Goal: Transaction & Acquisition: Purchase product/service

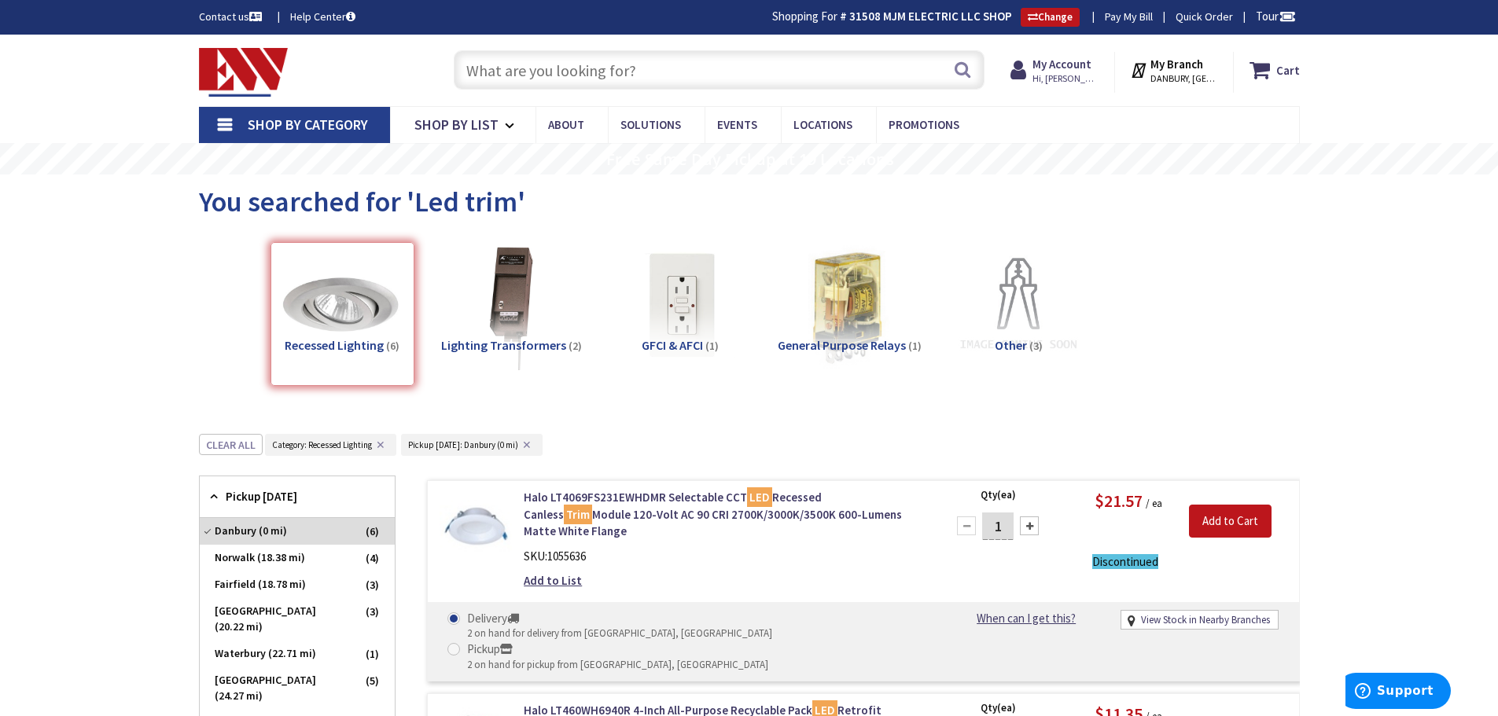
click at [1179, 72] on span "DANBURY, CT" at bounding box center [1183, 78] width 67 height 13
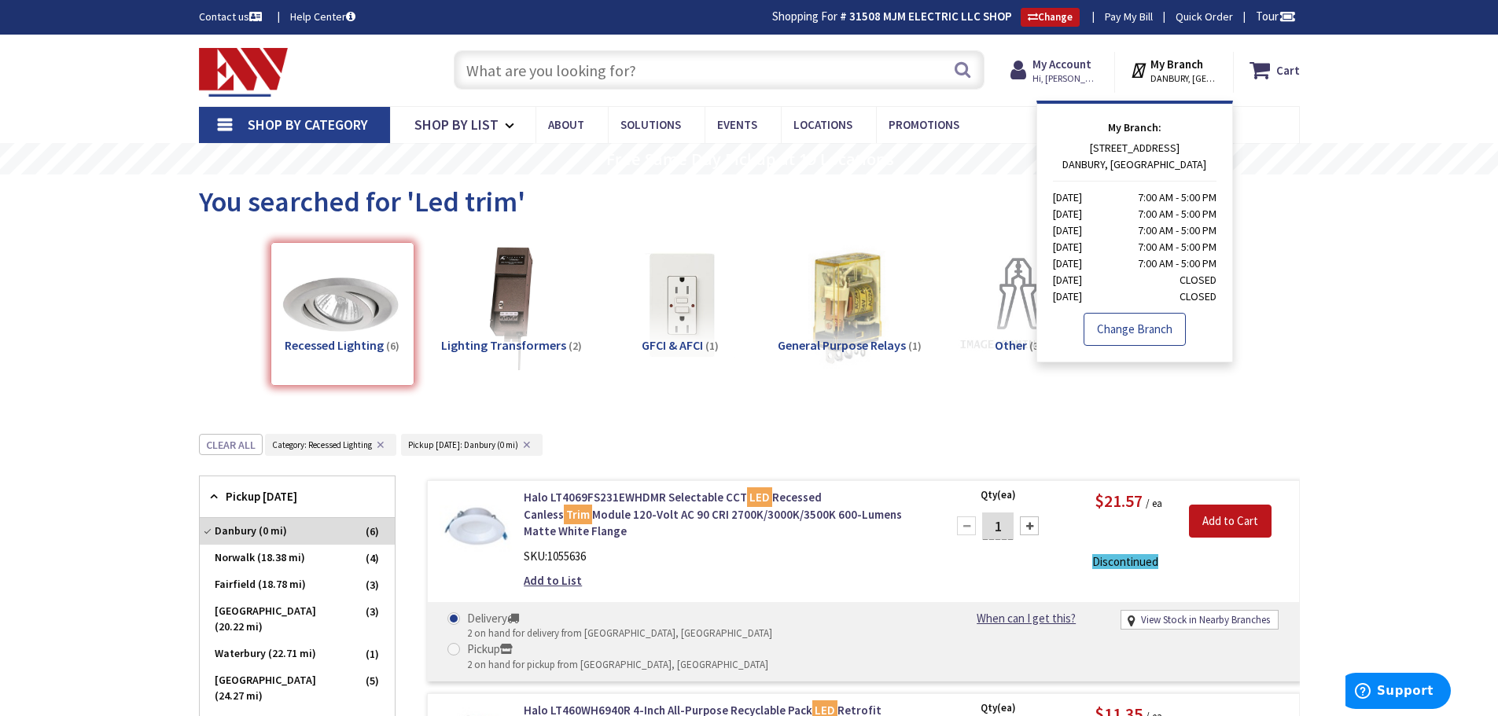
click at [1113, 328] on link "Change Branch" at bounding box center [1134, 329] width 102 height 33
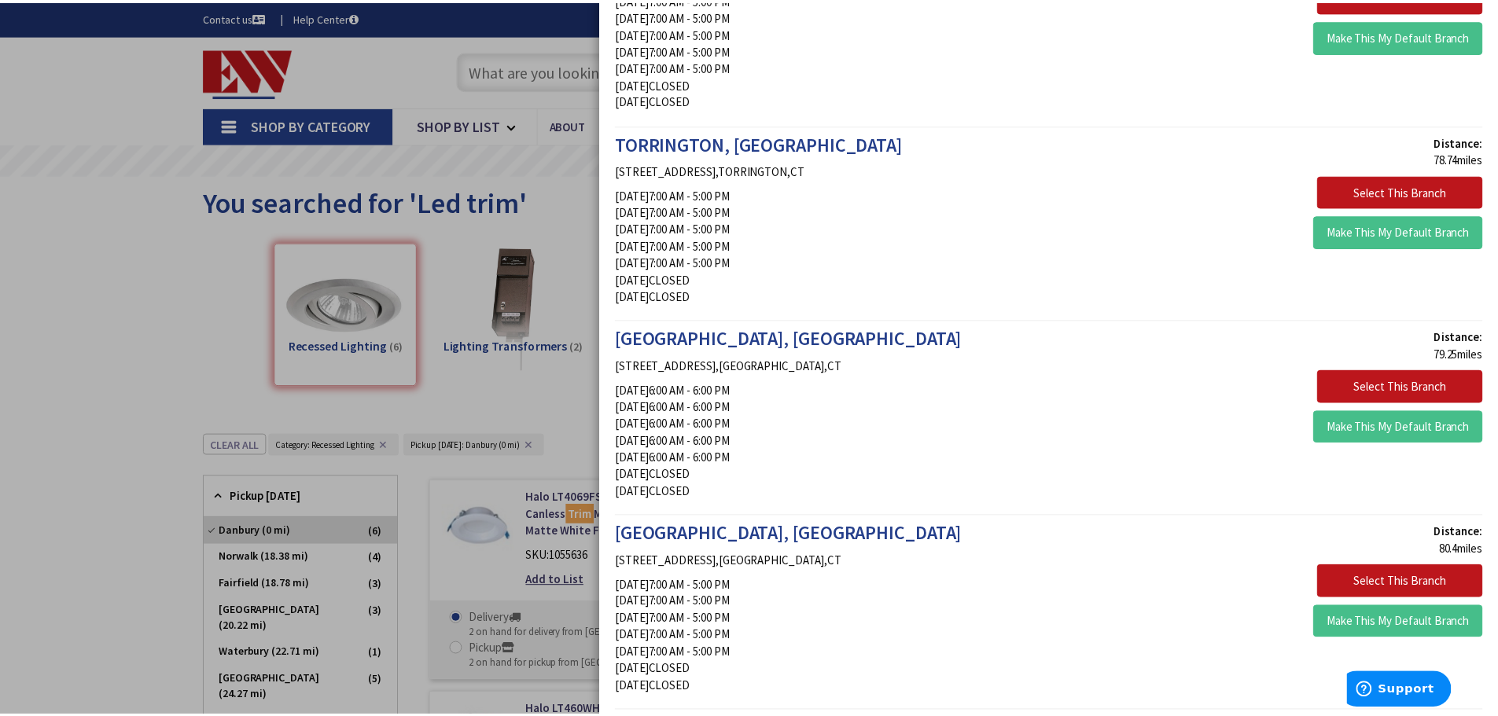
scroll to position [1965, 0]
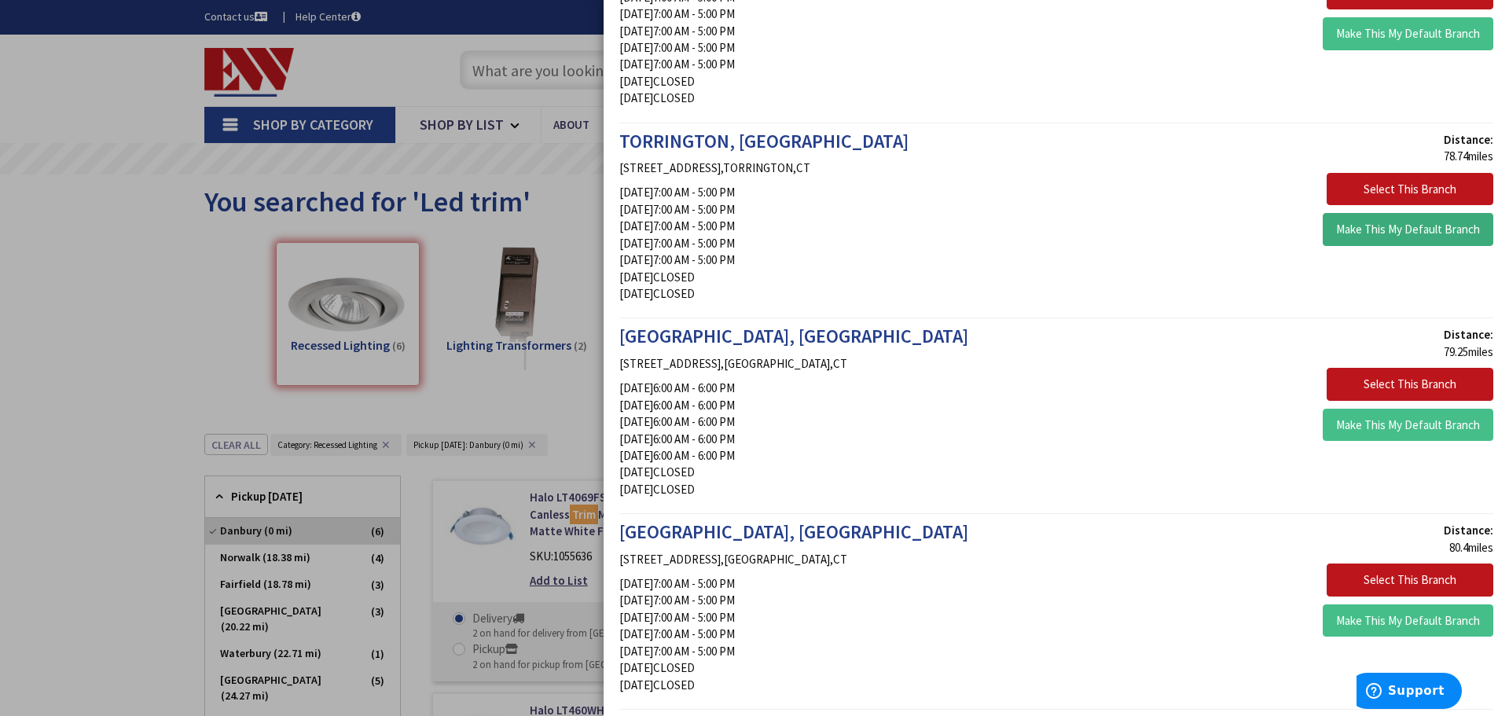
click at [1421, 230] on button "Make This My Default Branch" at bounding box center [1408, 229] width 171 height 33
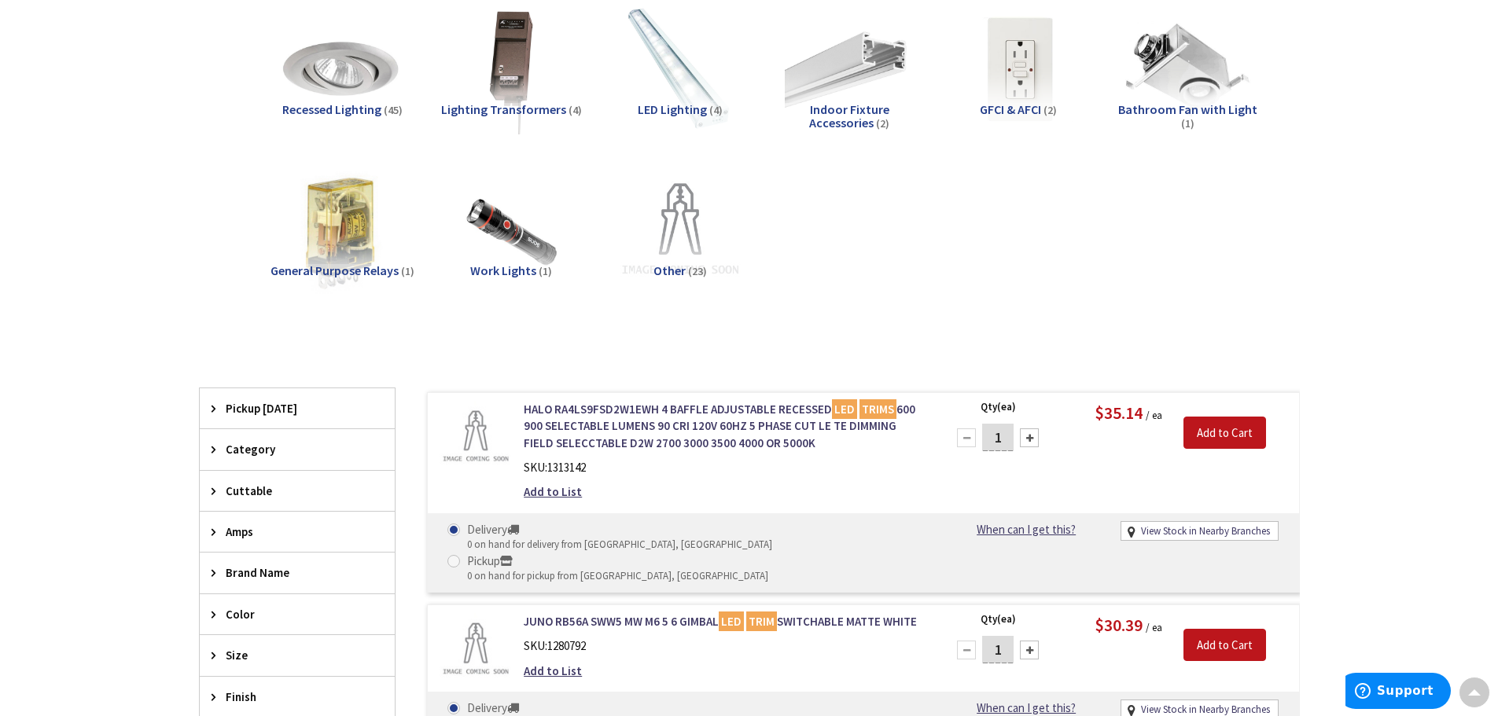
scroll to position [2, 0]
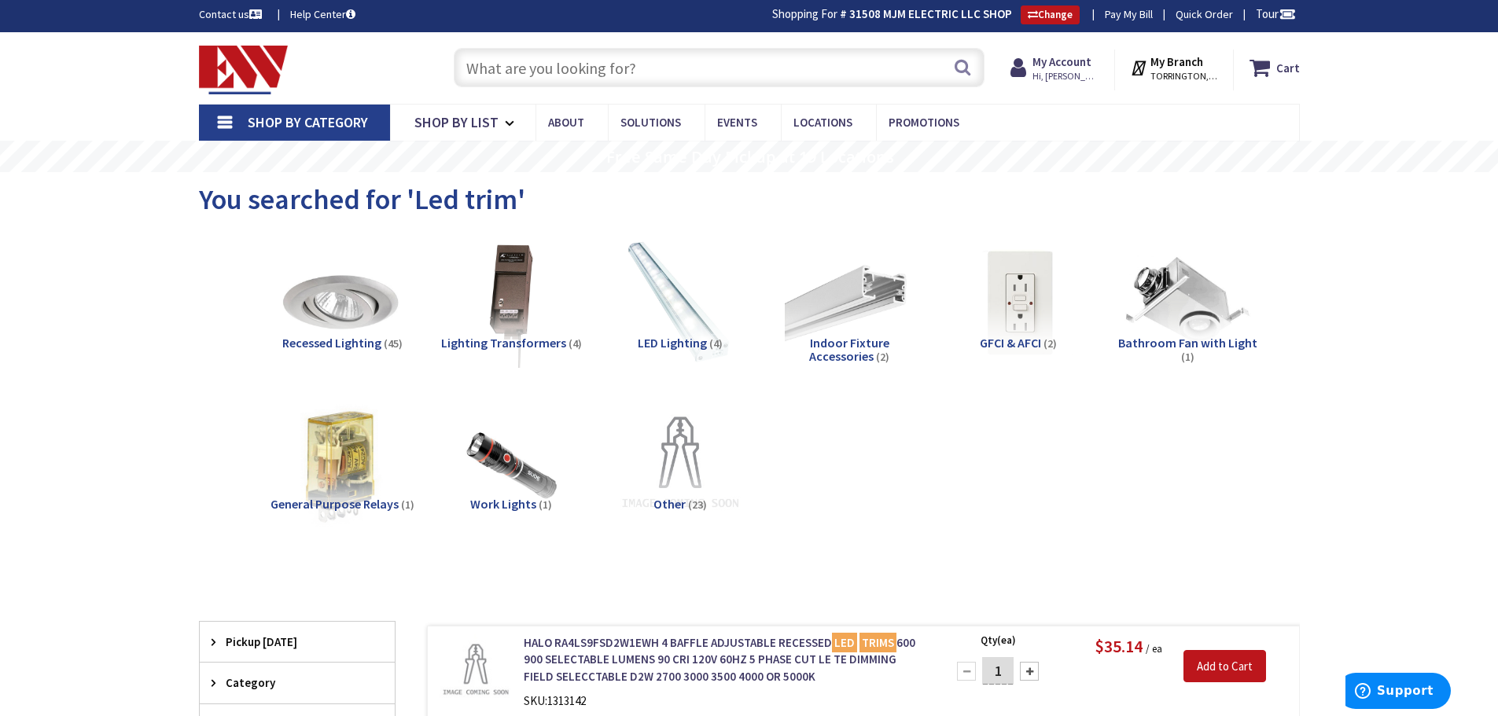
click at [224, 113] on link "Shop By Category" at bounding box center [294, 123] width 191 height 36
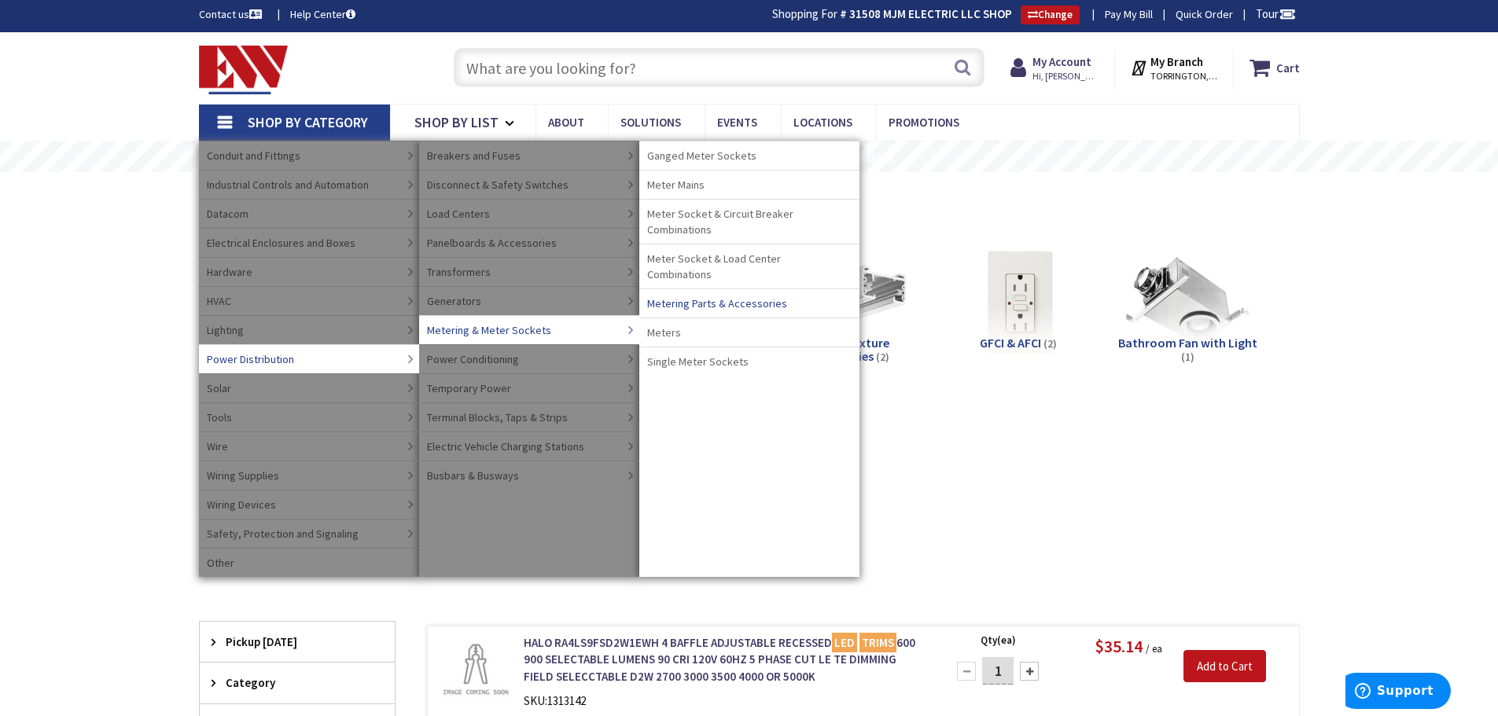
click at [748, 296] on span "Metering Parts & Accessories" at bounding box center [717, 304] width 140 height 16
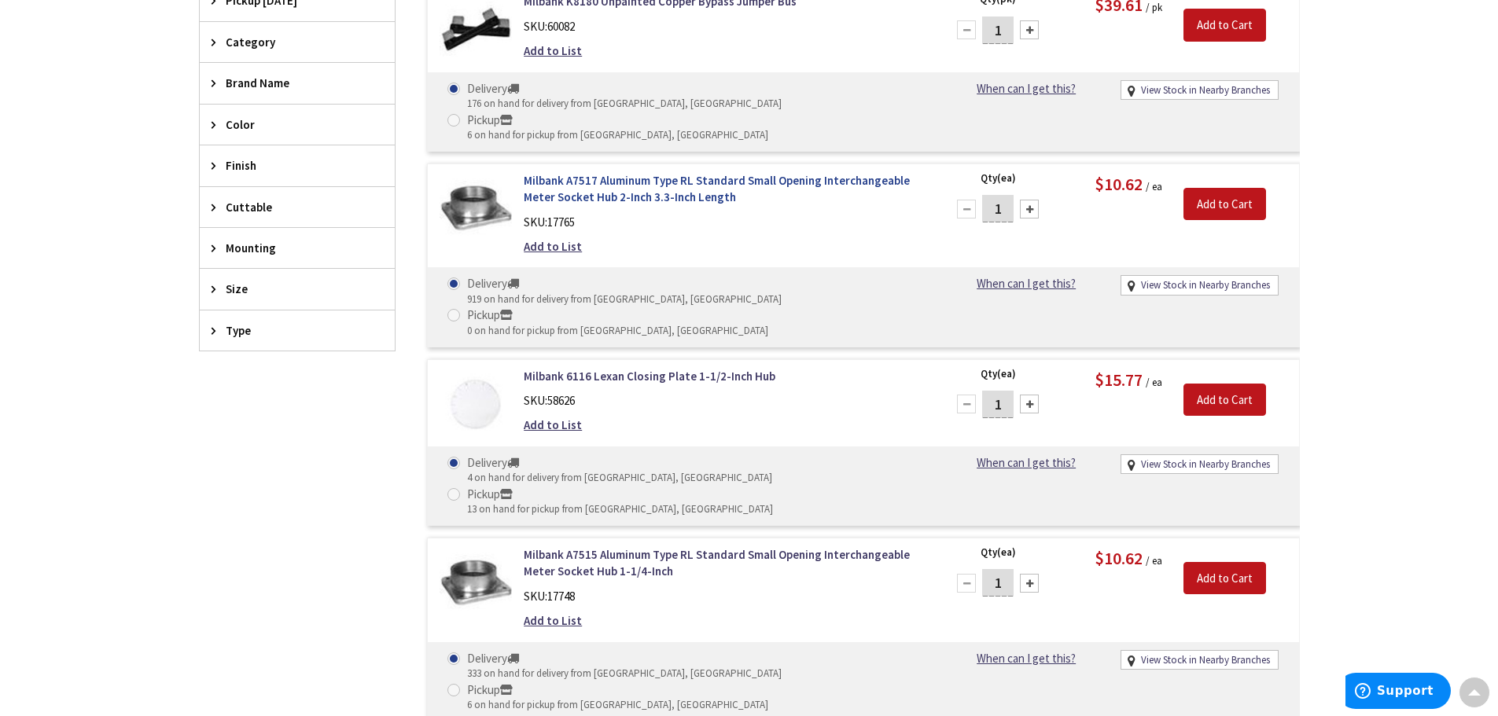
scroll to position [553, 0]
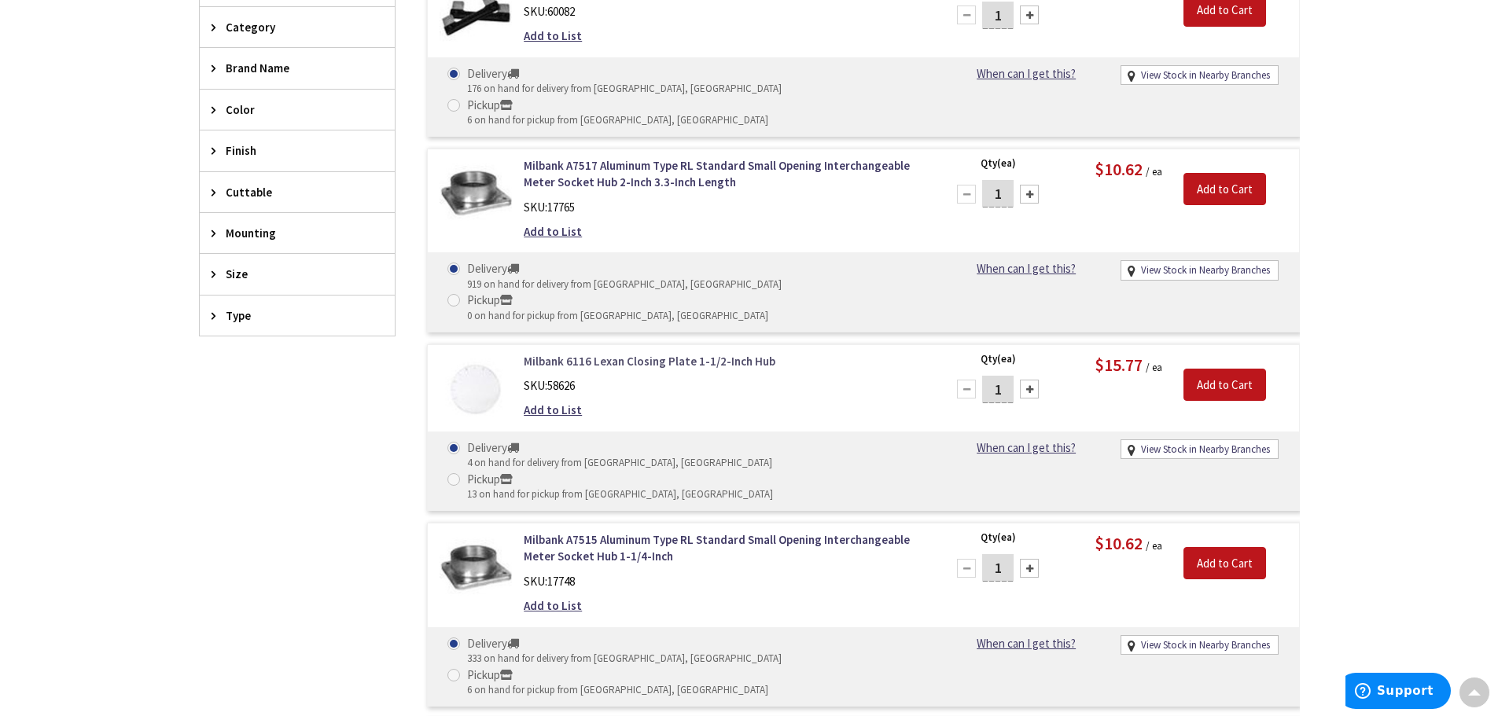
click at [687, 353] on link "Milbank 6116 Lexan Closing Plate 1-1/2-Inch Hub" at bounding box center [724, 361] width 400 height 17
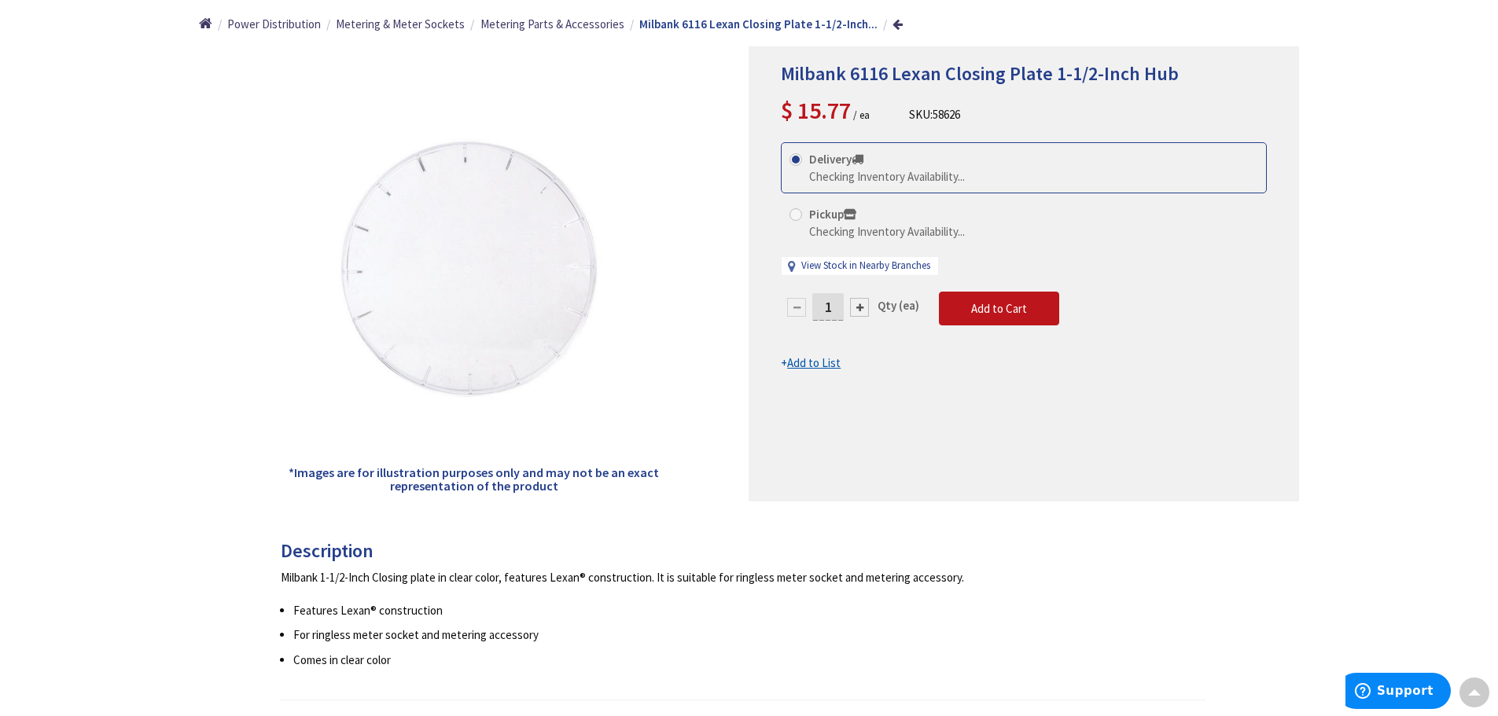
scroll to position [157, 0]
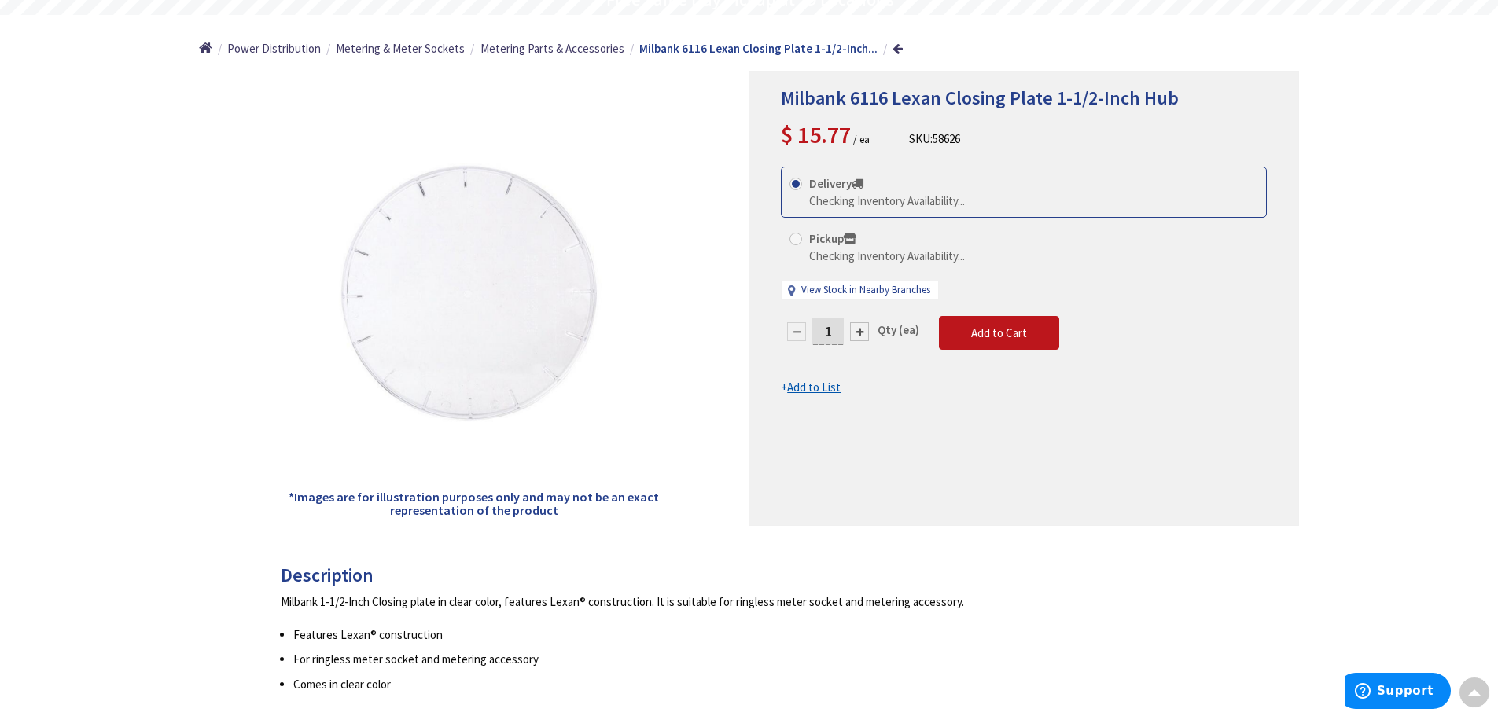
click at [859, 333] on div at bounding box center [859, 331] width 19 height 19
type input "2"
click at [795, 238] on div at bounding box center [1023, 299] width 549 height 454
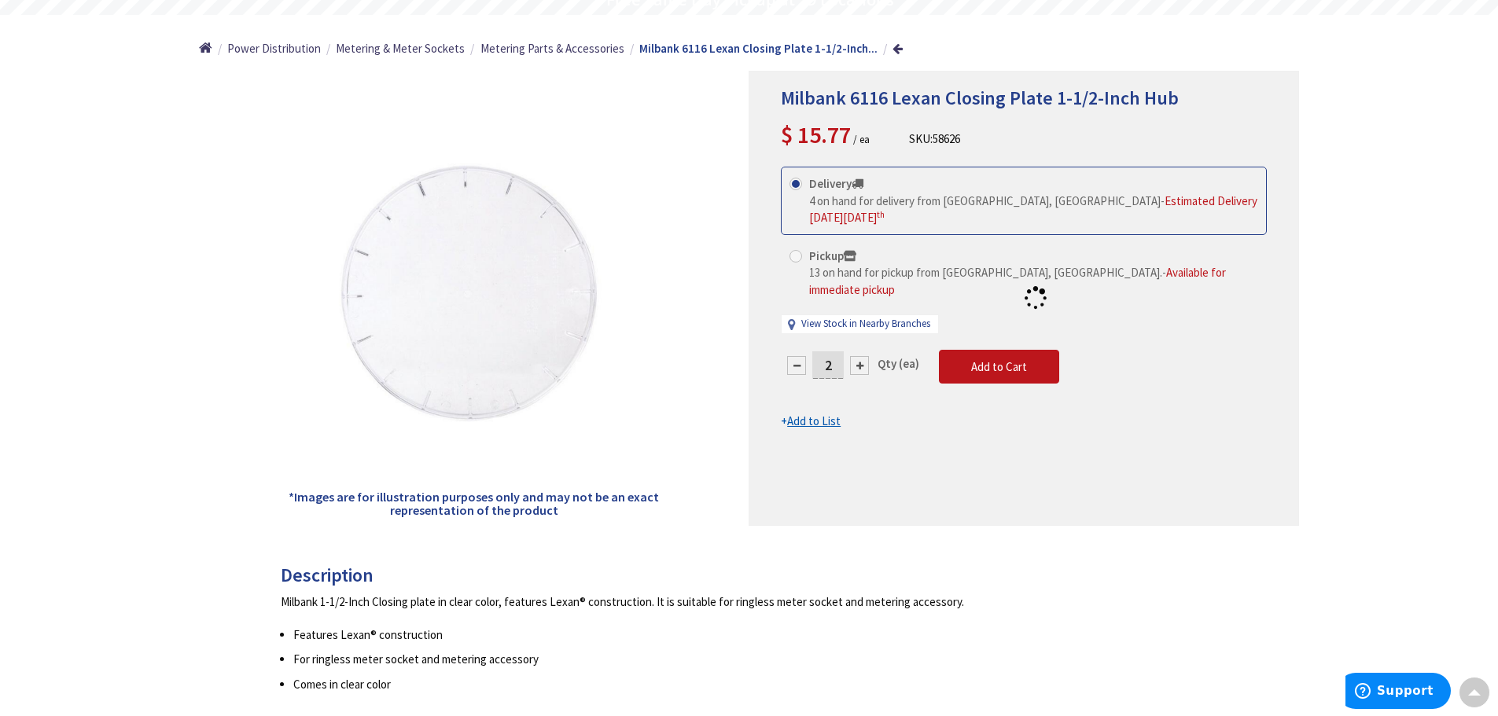
click at [795, 238] on div at bounding box center [1023, 299] width 549 height 454
click at [795, 250] on span at bounding box center [795, 256] width 13 height 13
click at [795, 251] on input "Pickup 13 on hand for pickup from Torrington, CT. - Available for immediate pic…" at bounding box center [798, 256] width 10 height 10
radio input "true"
click at [984, 359] on span "Add to Cart" at bounding box center [999, 366] width 56 height 15
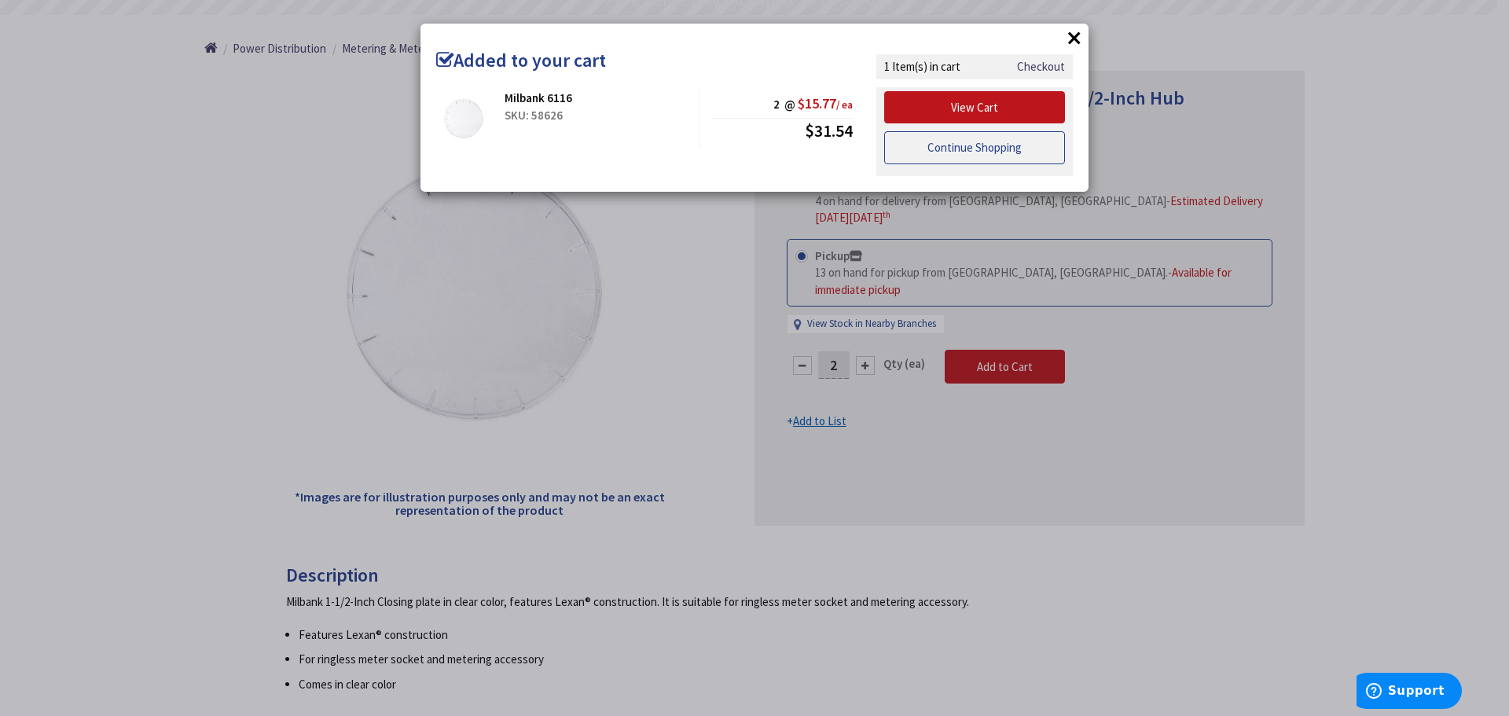
click at [1018, 149] on link "Continue Shopping" at bounding box center [974, 147] width 181 height 33
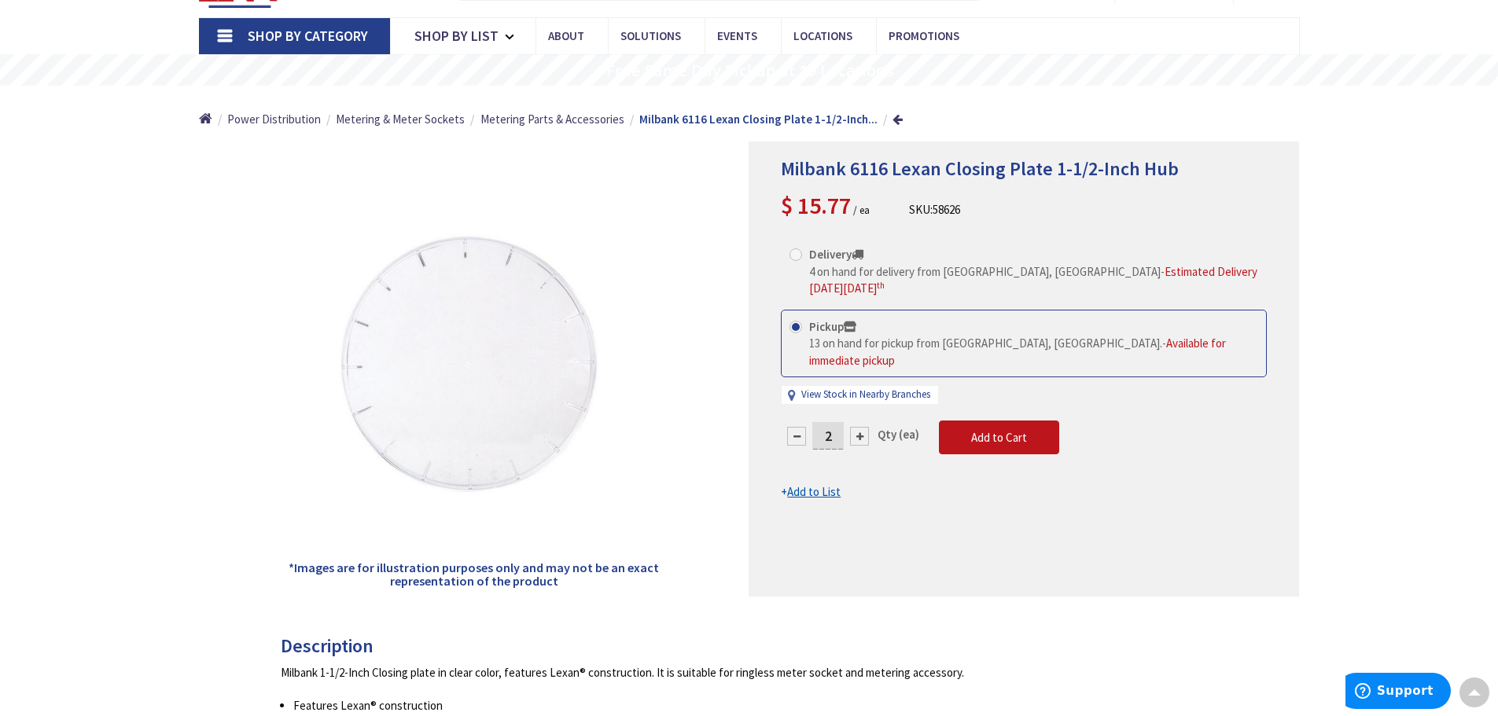
scroll to position [0, 0]
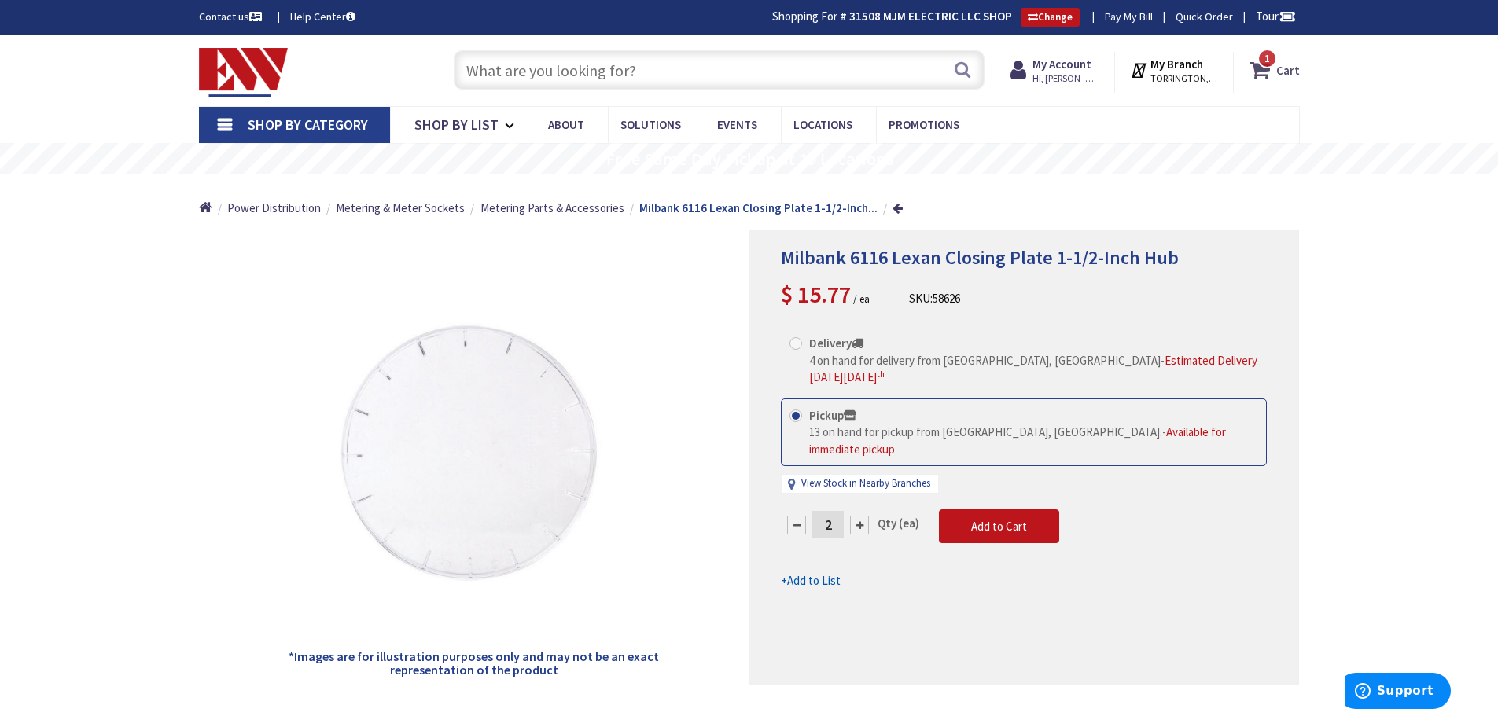
click at [1286, 63] on strong "Cart" at bounding box center [1288, 70] width 24 height 28
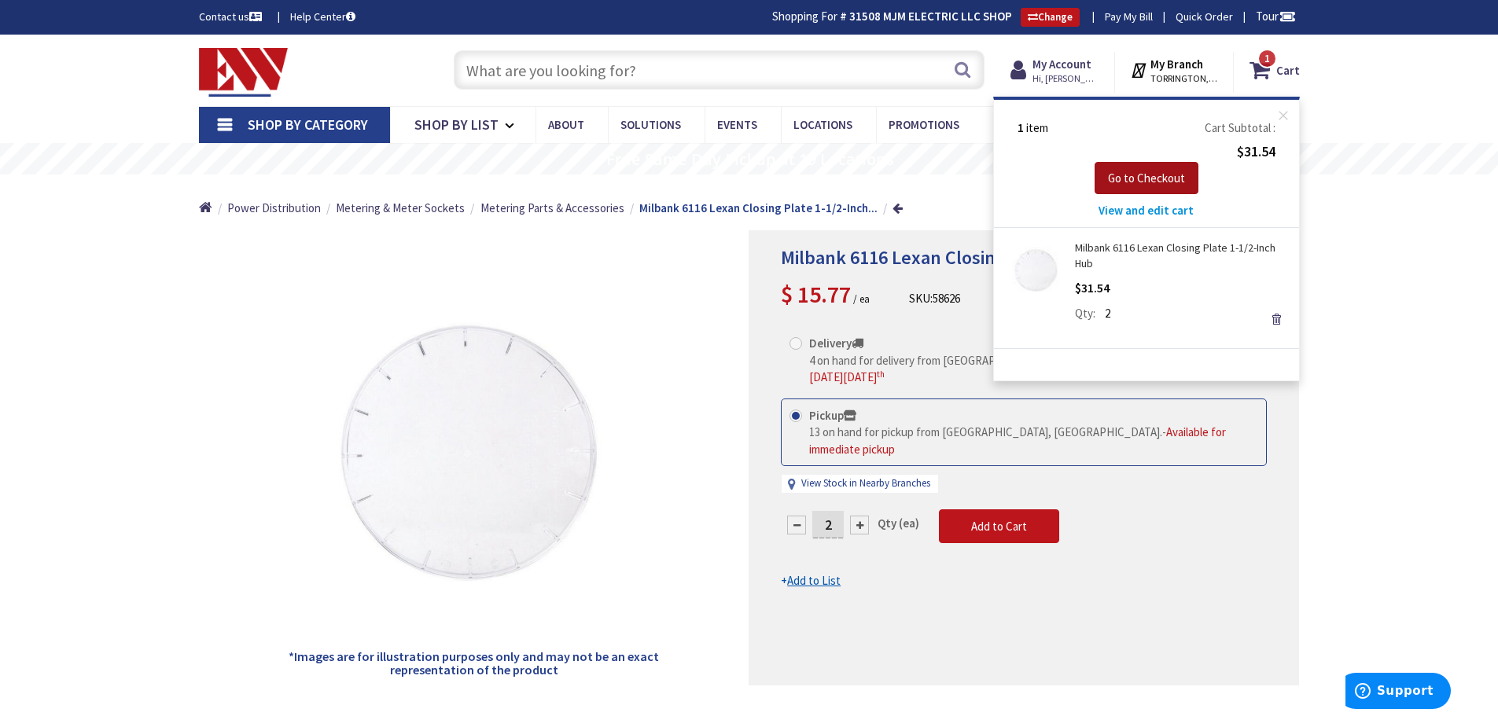
click at [1156, 176] on span "Go to Checkout" at bounding box center [1146, 178] width 77 height 15
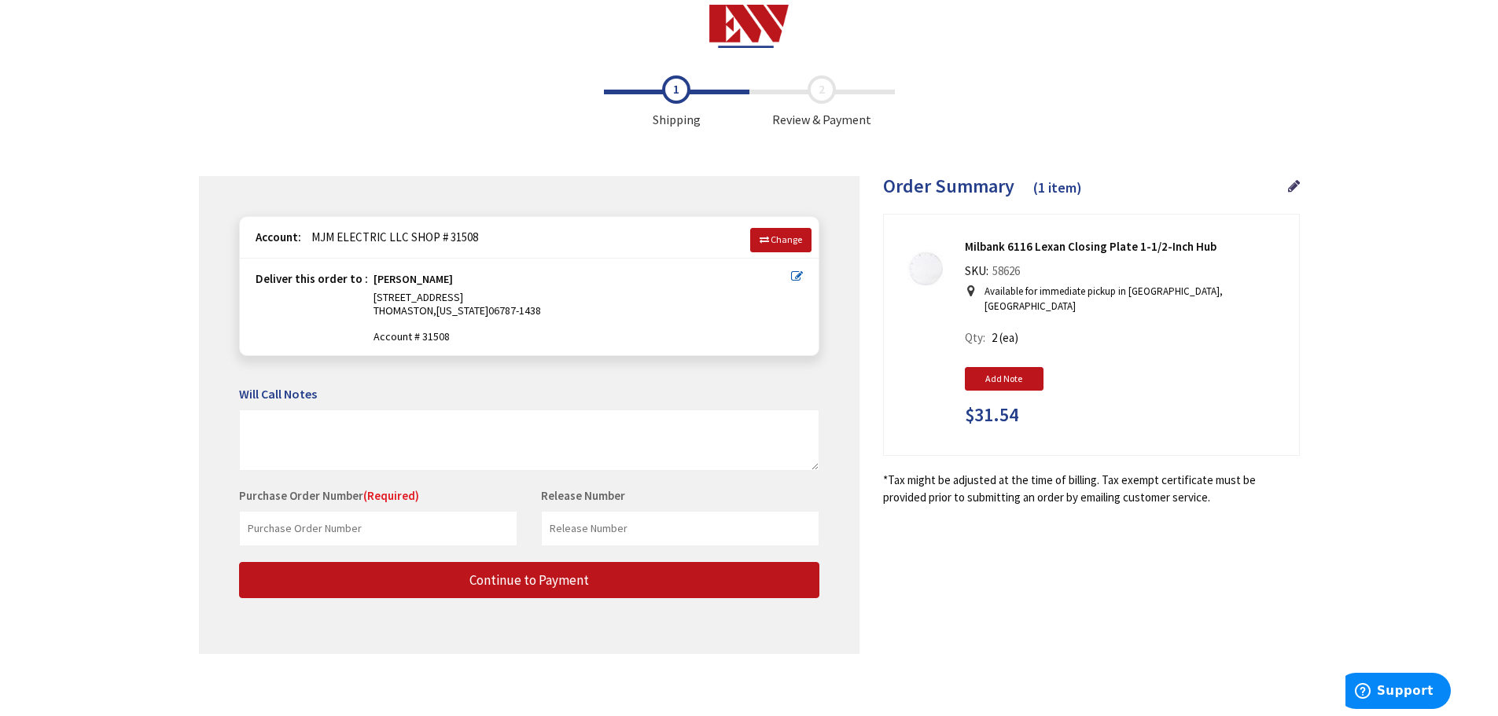
scroll to position [20, 0]
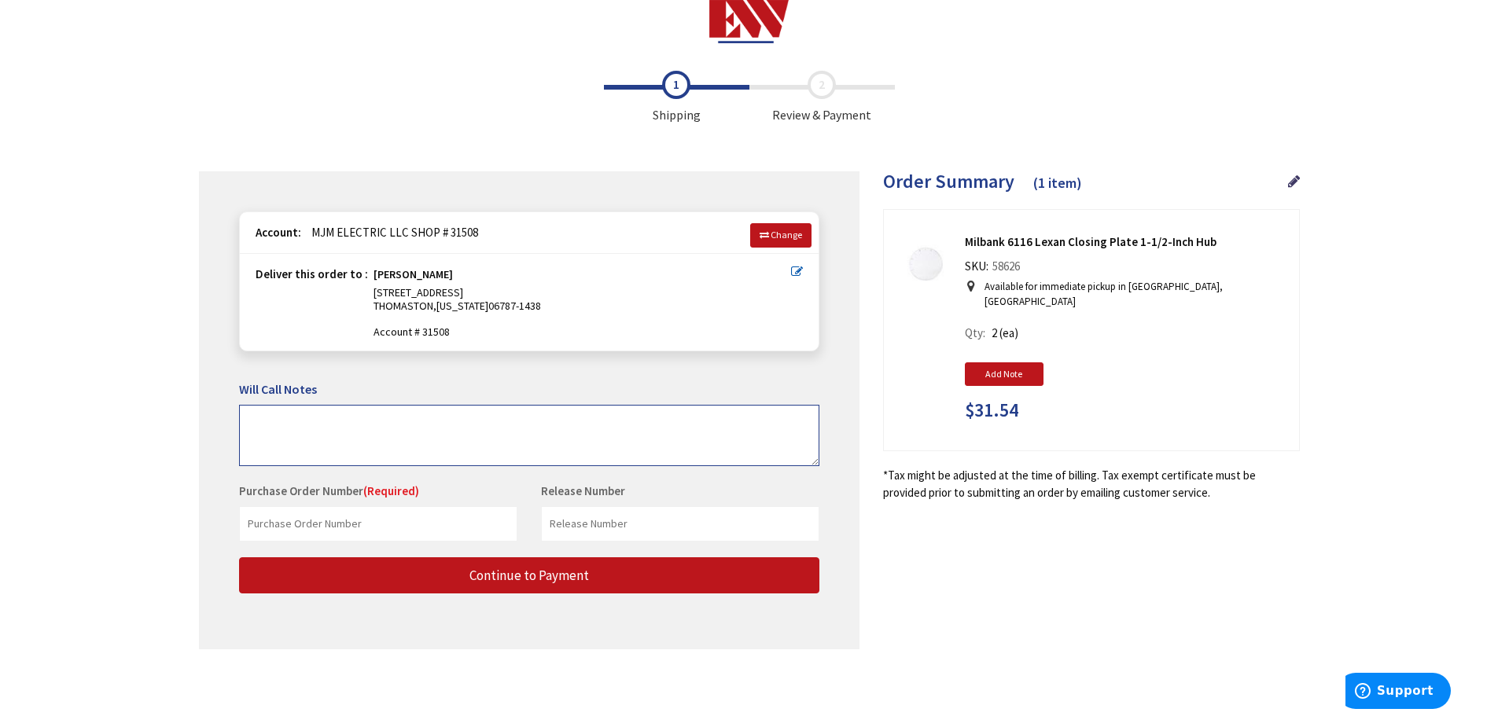
click at [359, 417] on textarea at bounding box center [529, 435] width 580 height 61
type textarea "p"
type textarea "PICK UP AT EW TORRINGTON"
click at [336, 517] on input "text" at bounding box center [378, 523] width 278 height 35
type input "2"
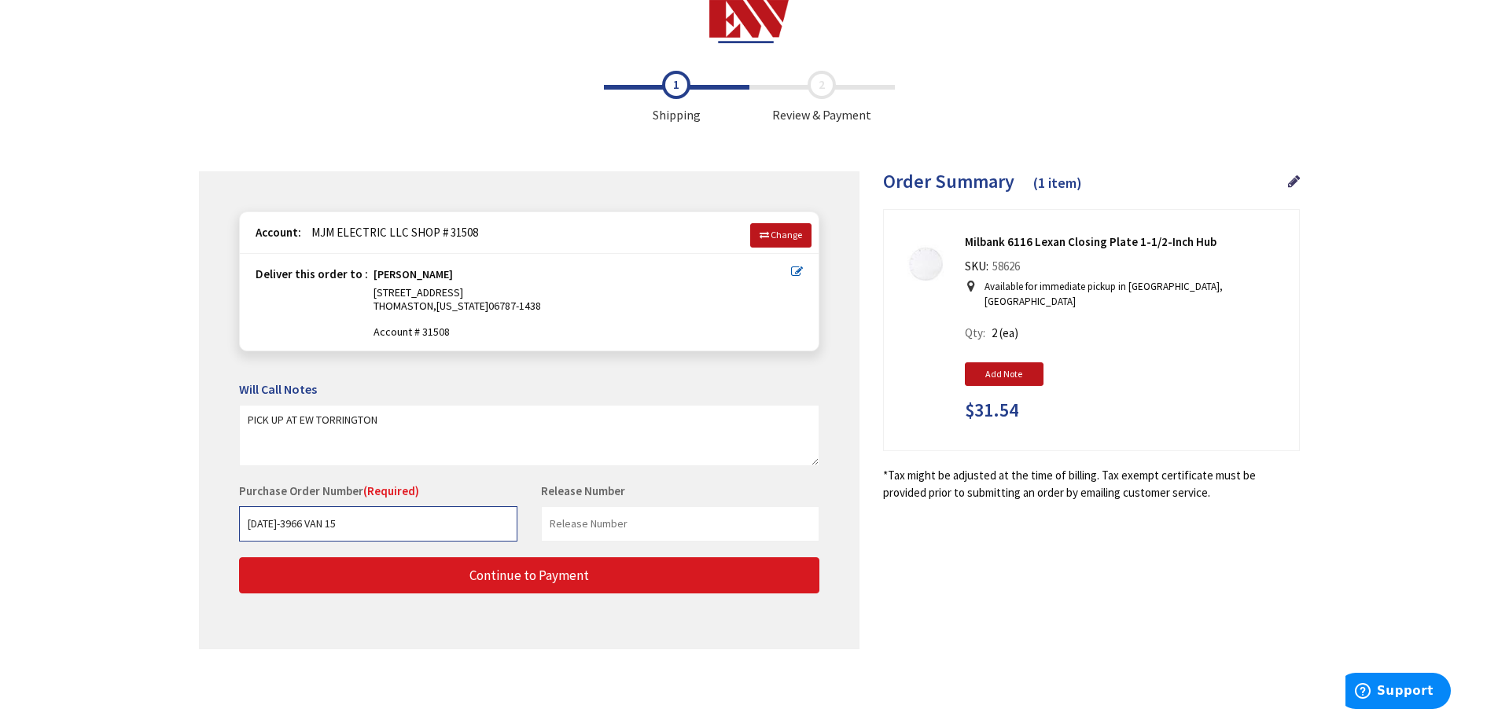
type input "1001-3966 VAN 15"
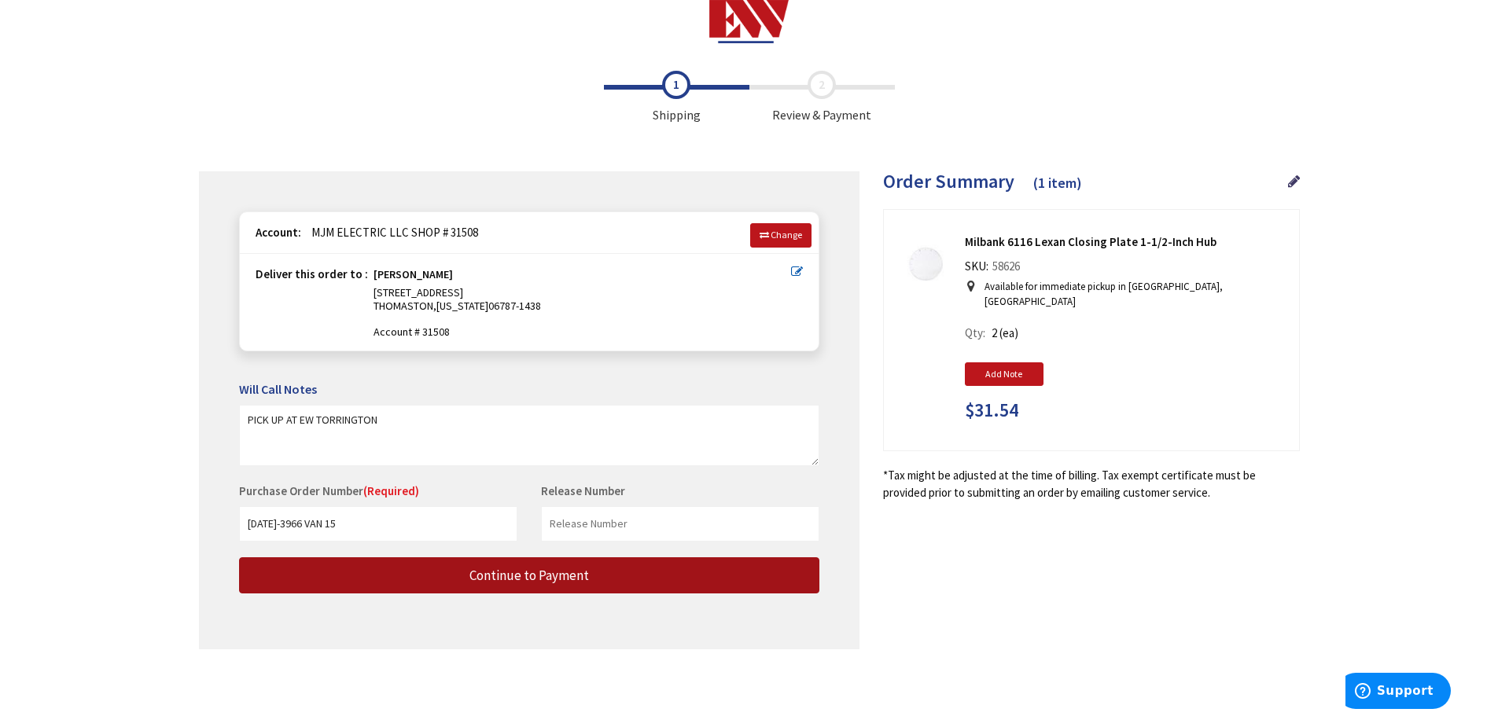
click at [513, 569] on span "Continue to Payment" at bounding box center [529, 575] width 120 height 17
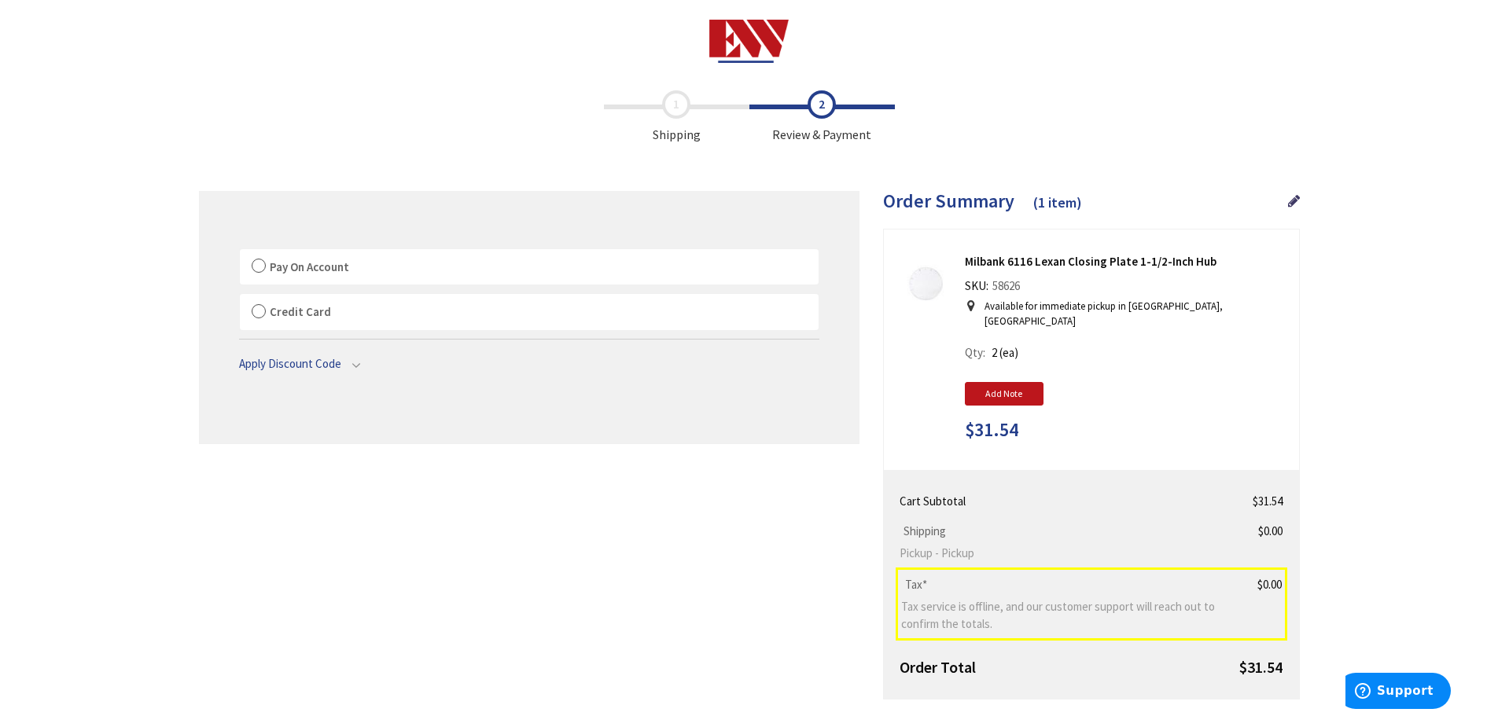
click at [262, 263] on label "Pay On Account" at bounding box center [529, 267] width 579 height 36
click at [240, 252] on input "Pay On Account" at bounding box center [240, 252] width 0 height 0
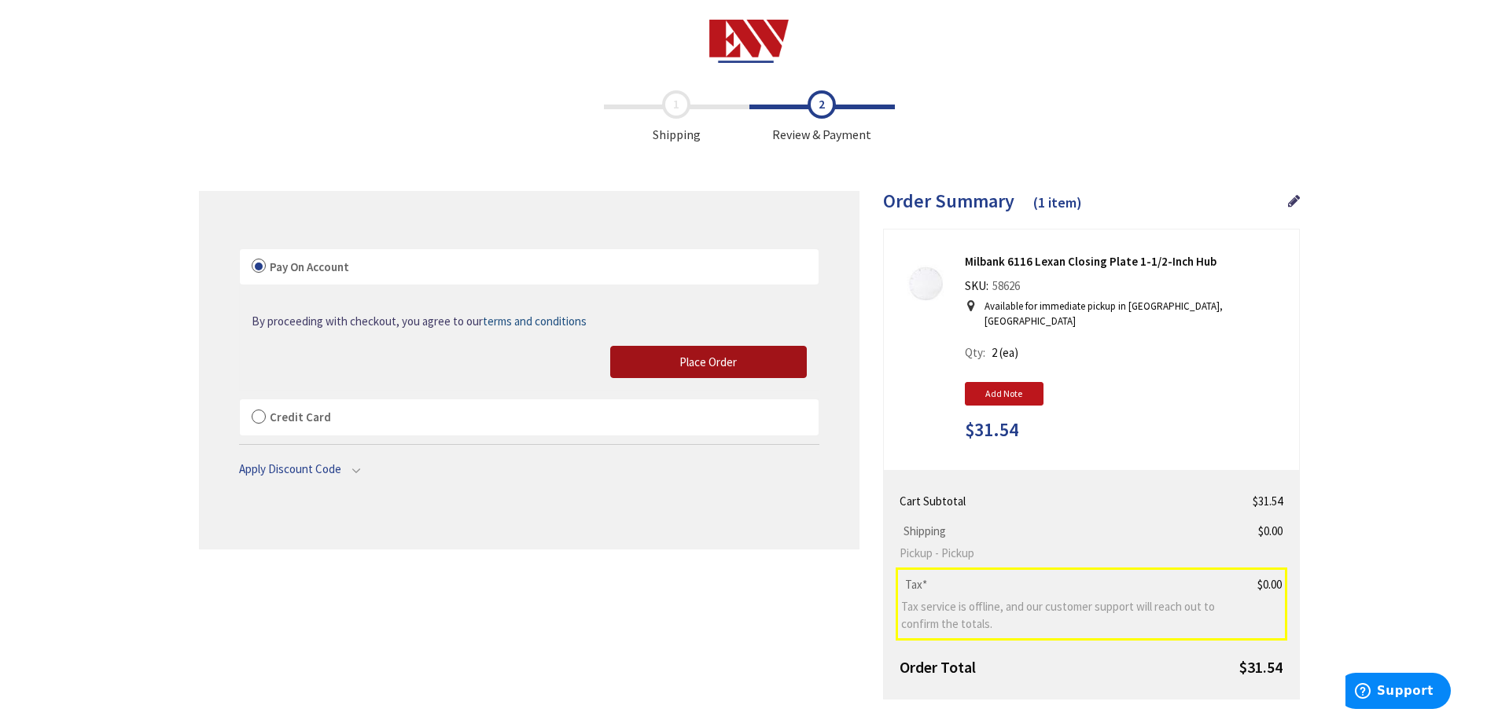
click at [731, 364] on span "Place Order" at bounding box center [707, 362] width 57 height 15
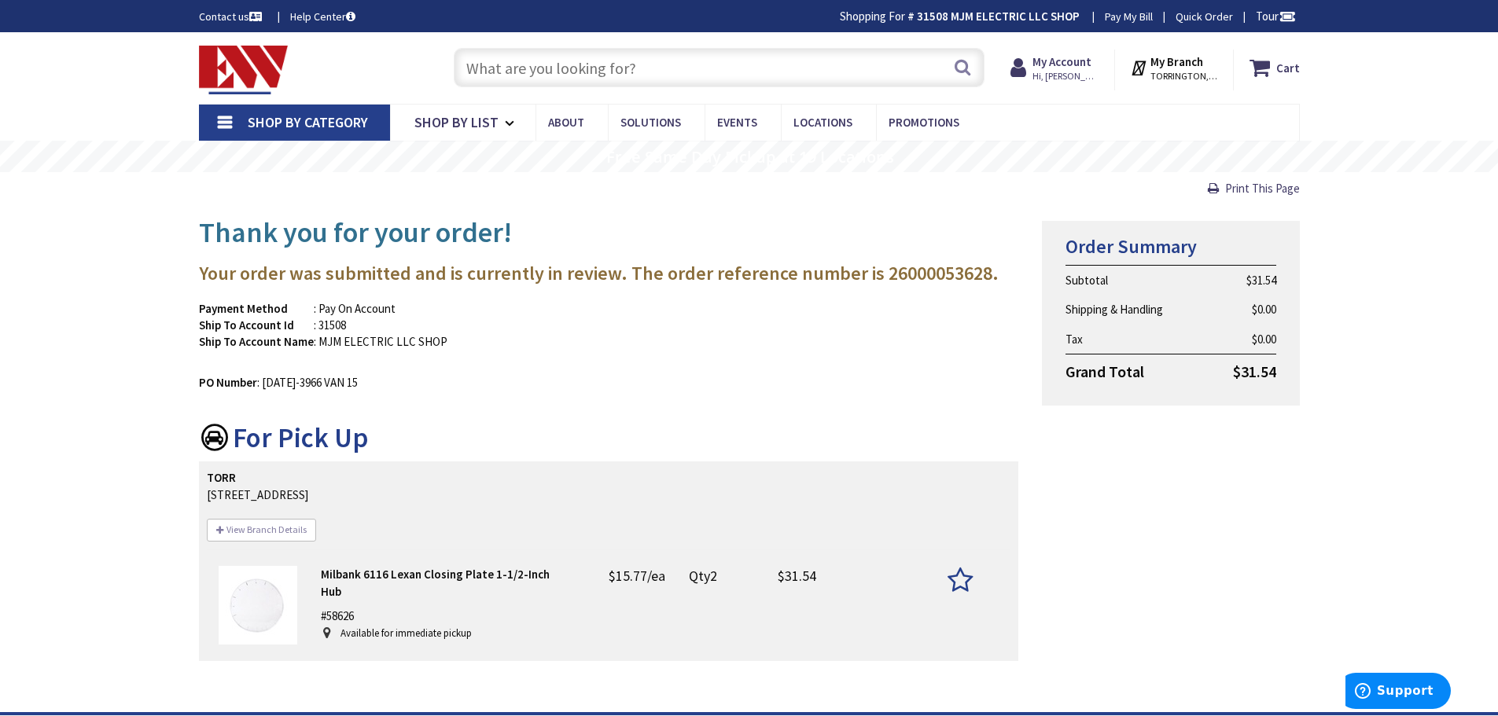
click at [274, 594] on img at bounding box center [258, 605] width 79 height 79
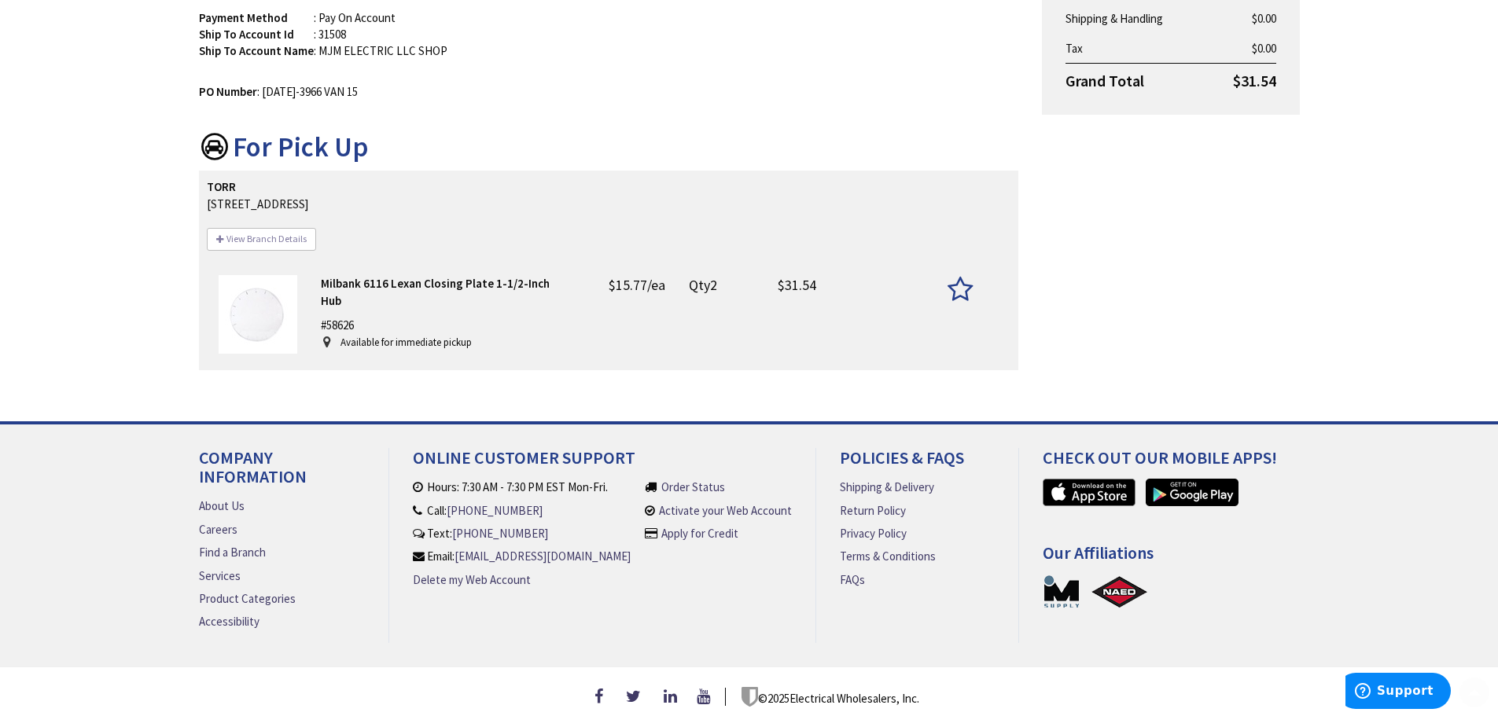
scroll to position [307, 0]
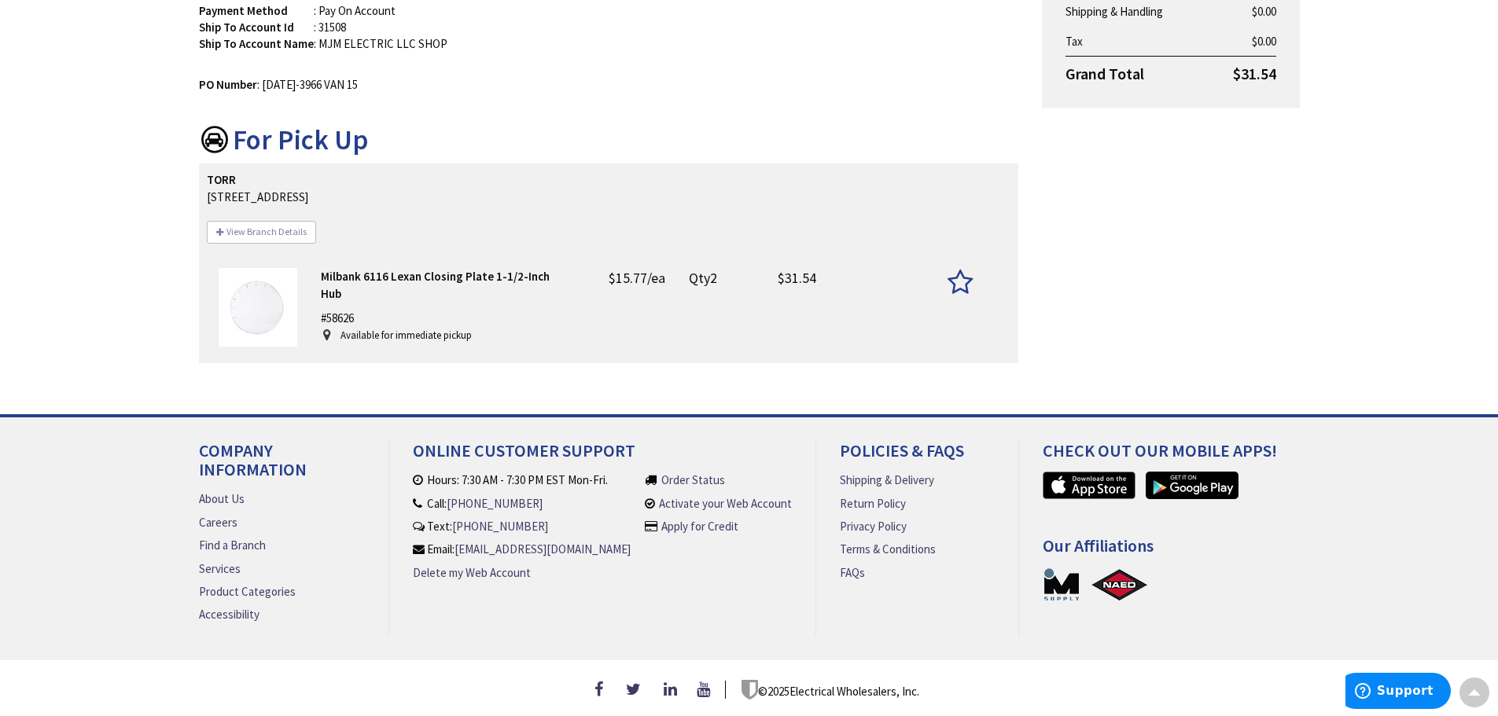
click at [465, 274] on strong "Milbank 6116 Lexan Closing Plate 1-1/2-Inch Hub" at bounding box center [435, 284] width 229 height 31
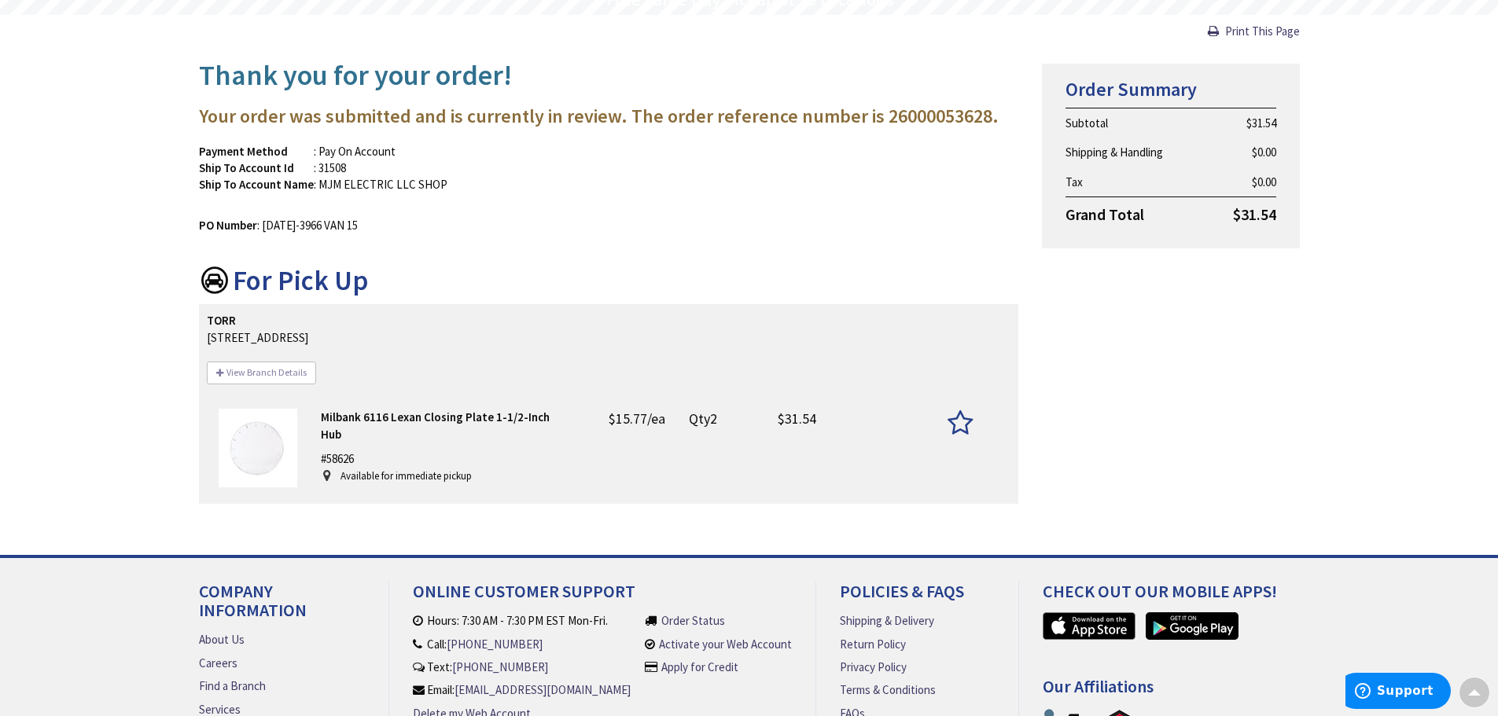
scroll to position [150, 0]
